Goal: Task Accomplishment & Management: Manage account settings

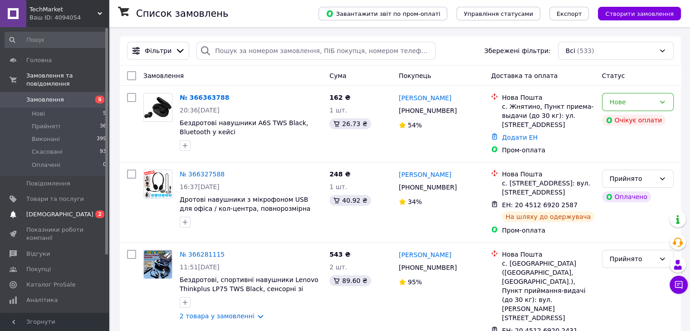
click at [53, 210] on span "[DEMOGRAPHIC_DATA]" at bounding box center [59, 214] width 67 height 8
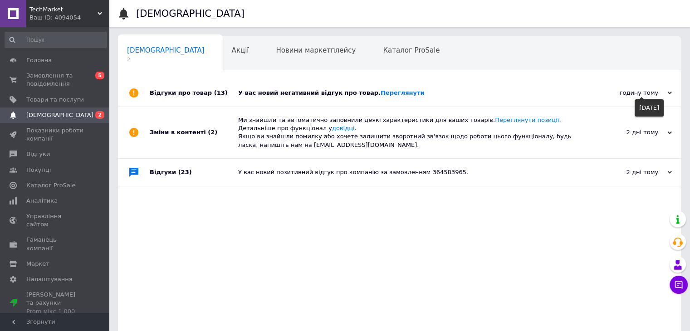
click at [669, 93] on icon at bounding box center [669, 93] width 5 height 5
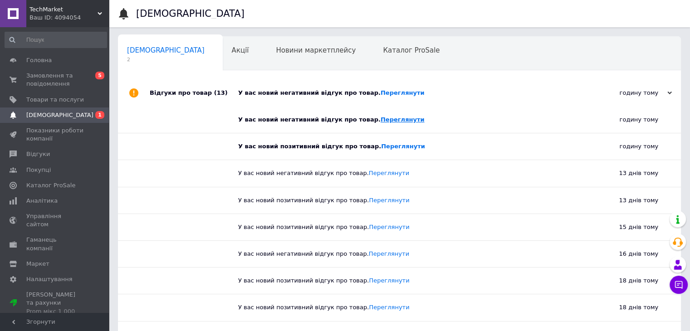
click at [389, 122] on link "Переглянути" at bounding box center [403, 119] width 44 height 7
click at [387, 146] on link "Переглянути" at bounding box center [403, 146] width 44 height 7
click at [381, 122] on link "Переглянути" at bounding box center [403, 119] width 44 height 7
click at [44, 78] on span "Замовлення та повідомлення" at bounding box center [55, 80] width 58 height 16
